Goal: Information Seeking & Learning: Learn about a topic

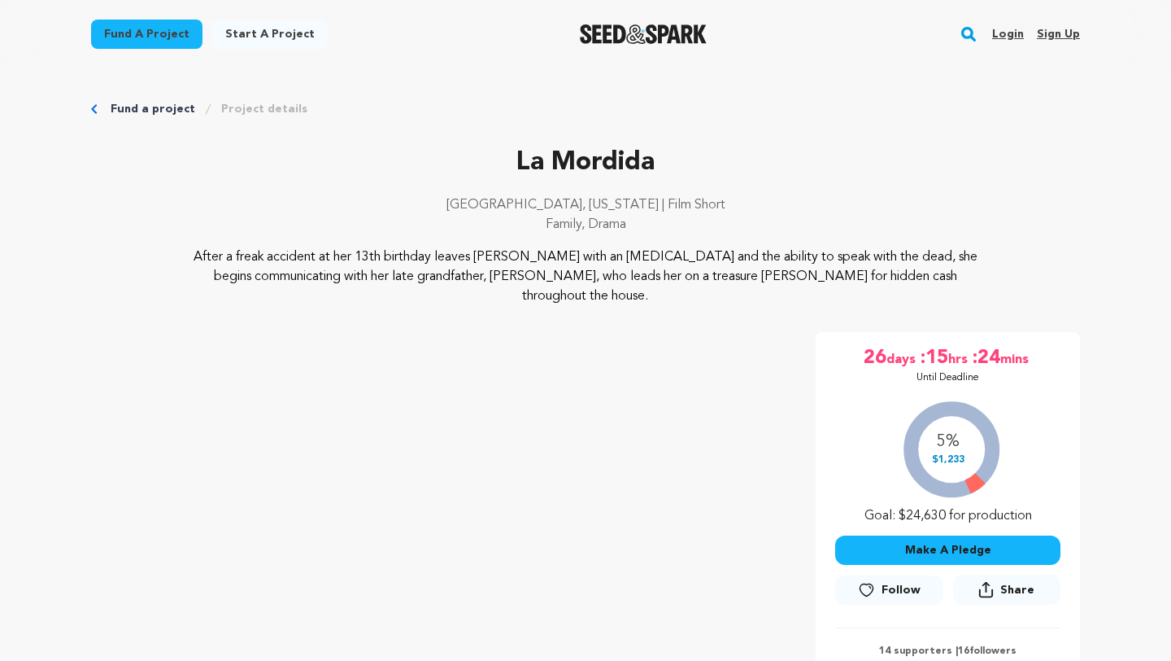
scroll to position [268, 0]
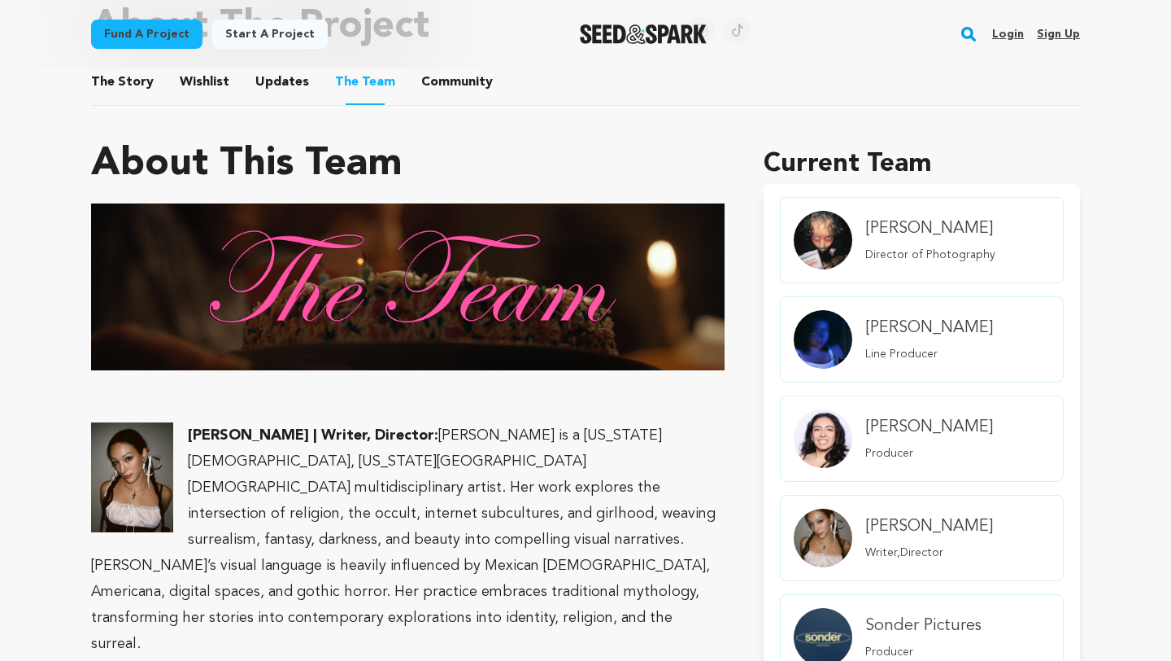
scroll to position [733, 0]
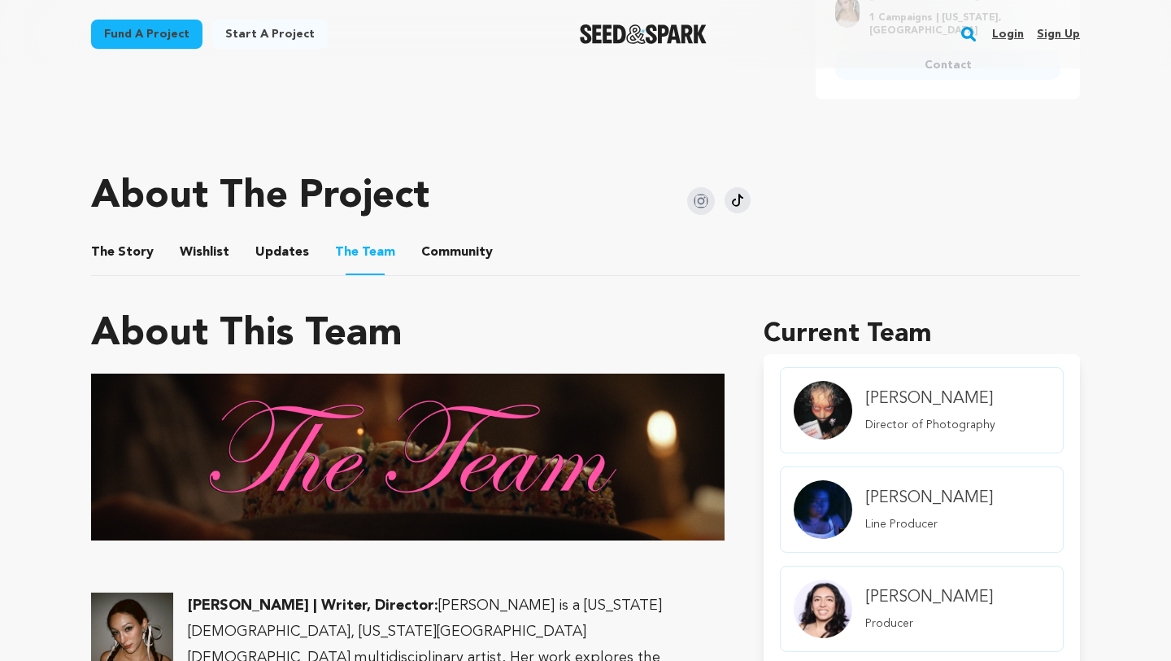
click at [438, 236] on button "Community" at bounding box center [457, 255] width 39 height 39
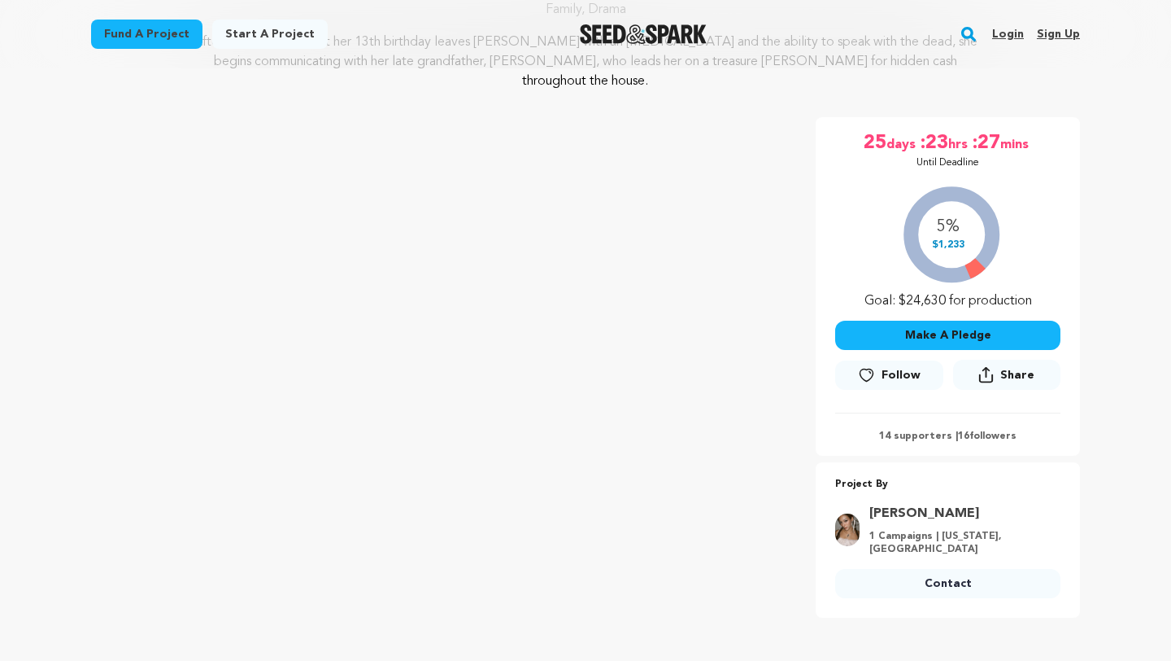
scroll to position [226, 0]
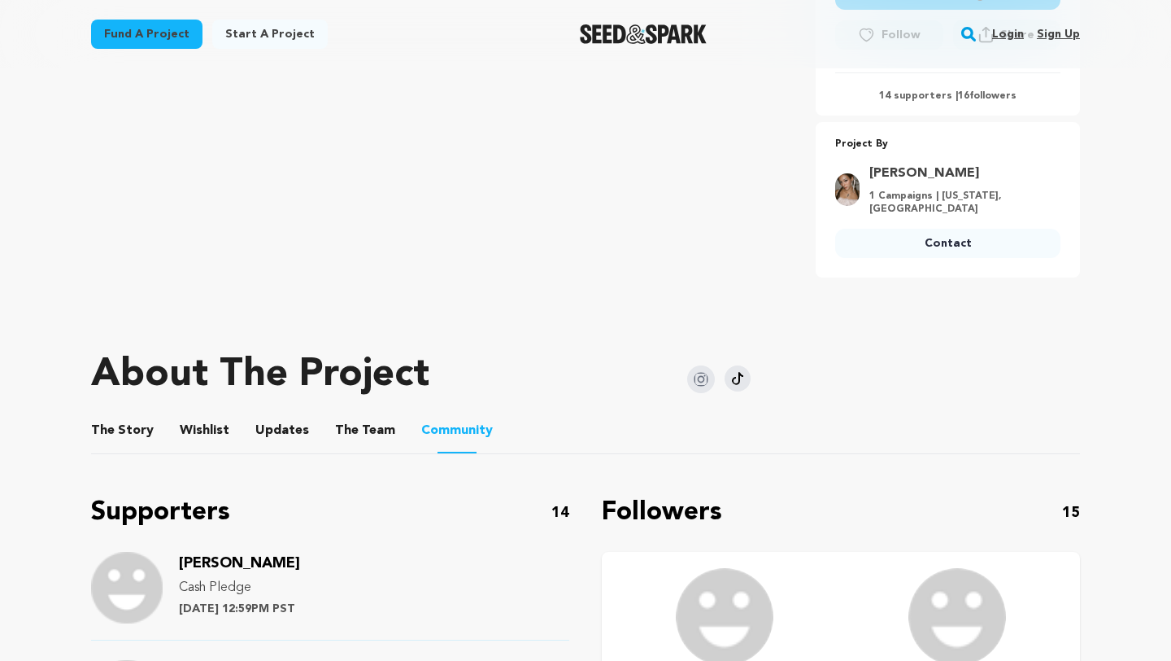
scroll to position [482, 0]
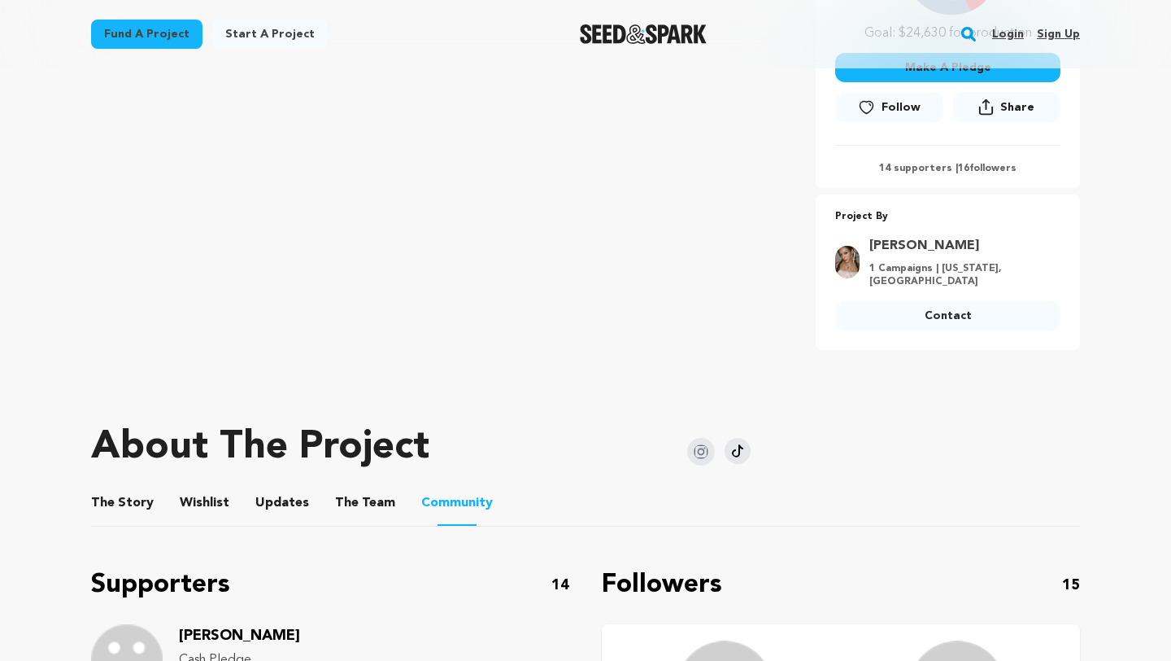
click at [125, 489] on button "The Story" at bounding box center [122, 505] width 39 height 39
